Goal: Transaction & Acquisition: Register for event/course

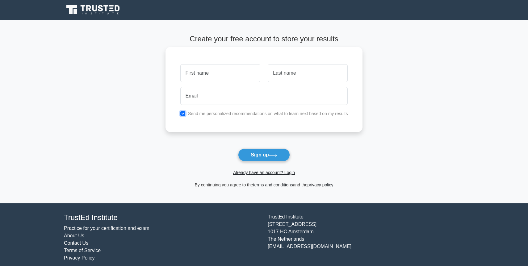
click at [183, 112] on input "checkbox" at bounding box center [182, 113] width 5 height 5
checkbox input "false"
click at [219, 72] on input "text" at bounding box center [220, 73] width 80 height 18
type input "Test"
type input "User"
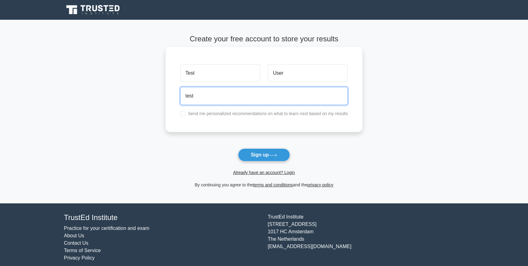
type input "testu1335@gmail.com"
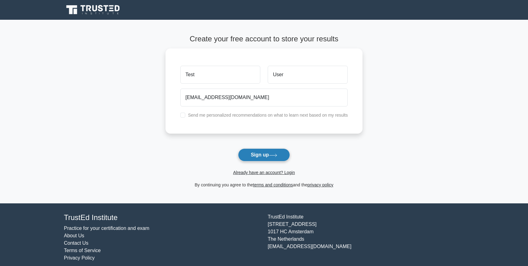
click at [270, 160] on button "Sign up" at bounding box center [264, 155] width 52 height 13
